Goal: Information Seeking & Learning: Compare options

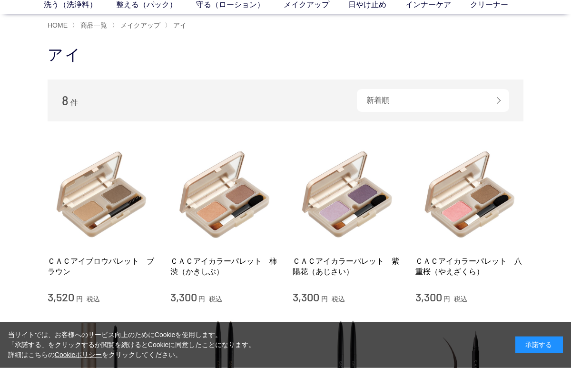
scroll to position [66, 0]
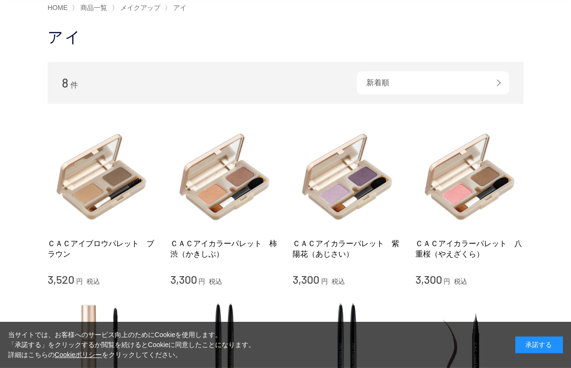
click at [93, 195] on img at bounding box center [102, 177] width 108 height 108
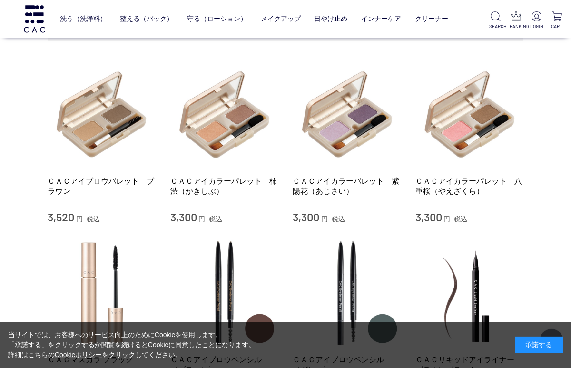
scroll to position [103, 0]
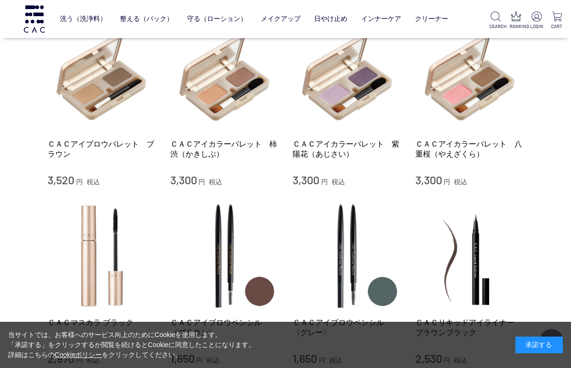
click at [239, 101] on img at bounding box center [224, 77] width 108 height 108
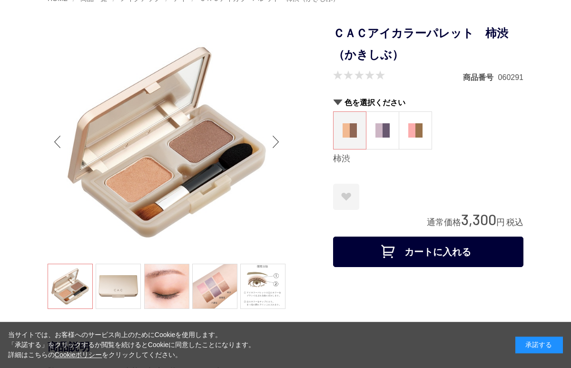
scroll to position [75, 0]
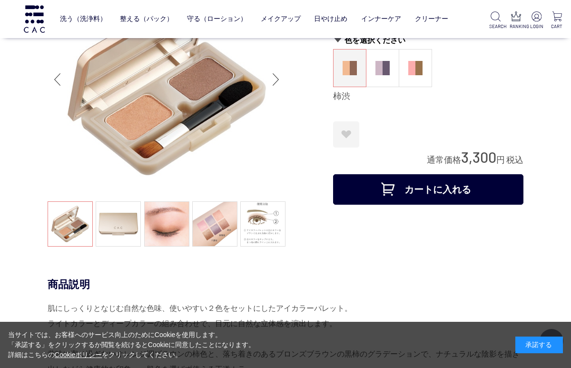
click at [181, 229] on link at bounding box center [166, 223] width 45 height 45
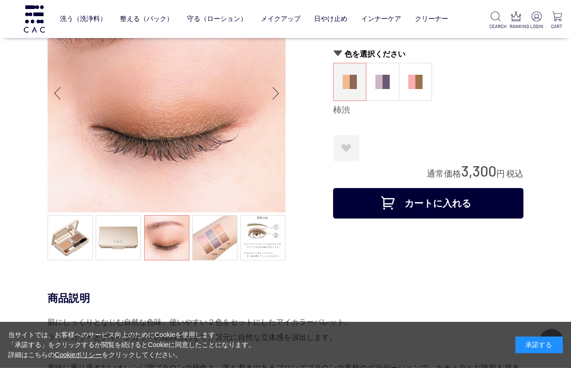
scroll to position [46, 0]
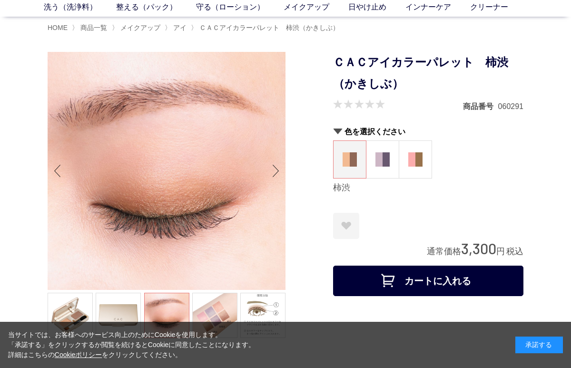
click at [389, 163] on img at bounding box center [382, 159] width 14 height 14
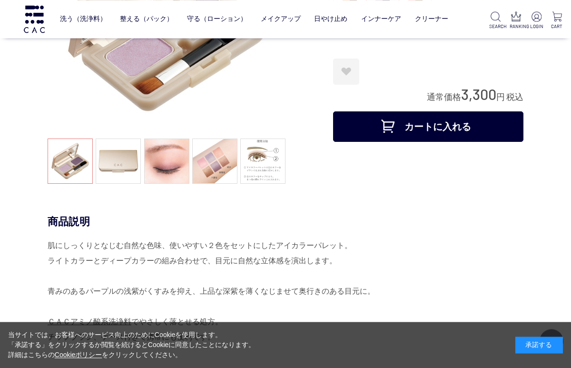
scroll to position [137, 0]
click at [184, 169] on link at bounding box center [166, 160] width 45 height 45
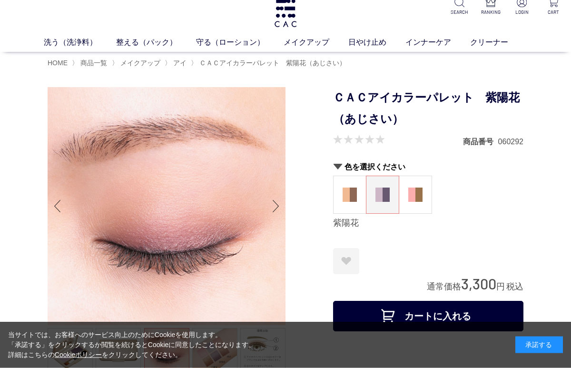
scroll to position [11, 0]
click at [416, 192] on img at bounding box center [415, 194] width 14 height 14
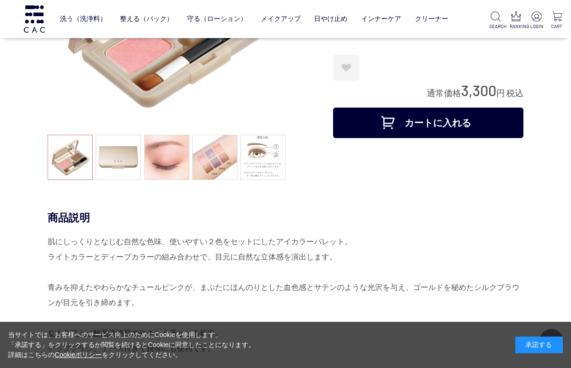
scroll to position [165, 0]
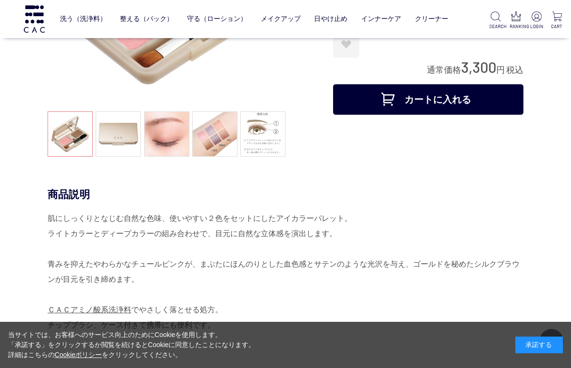
click at [177, 145] on link at bounding box center [166, 133] width 45 height 45
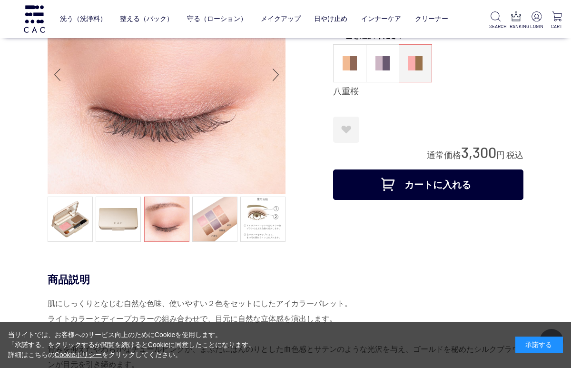
scroll to position [80, 0]
click at [74, 235] on link at bounding box center [70, 218] width 45 height 45
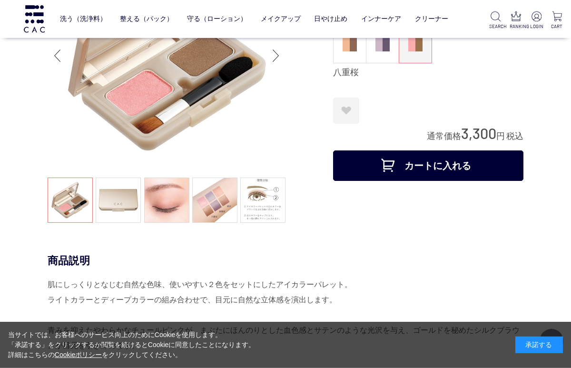
scroll to position [46, 0]
